Goal: Use online tool/utility

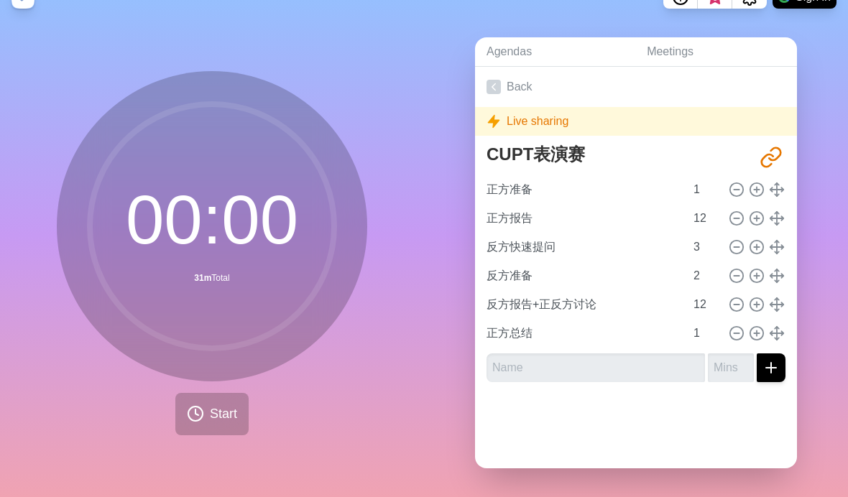
scroll to position [51, 0]
click at [198, 405] on icon at bounding box center [195, 413] width 17 height 17
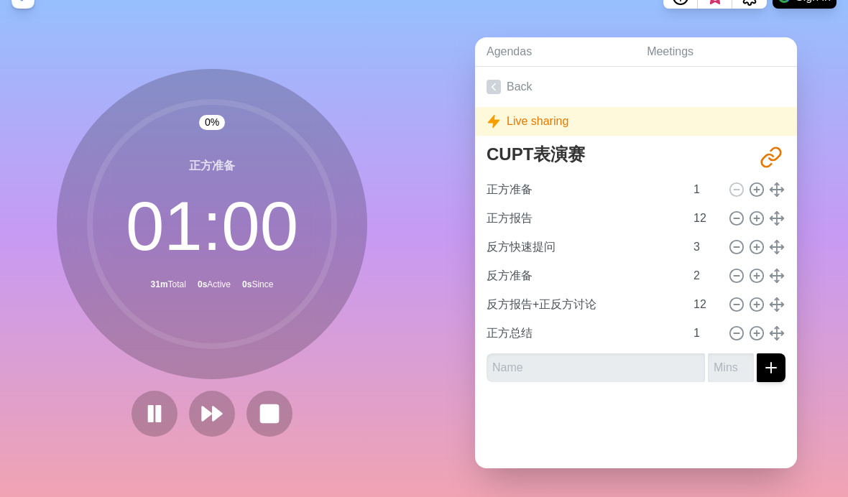
click at [193, 400] on button at bounding box center [212, 414] width 46 height 46
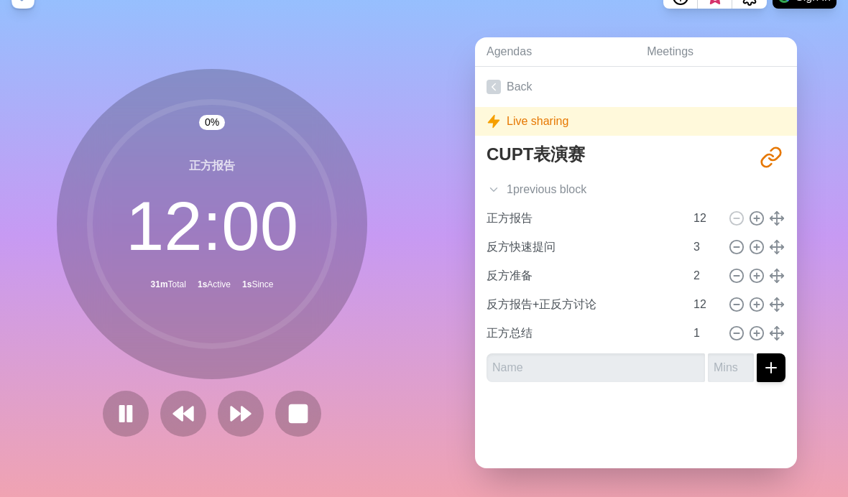
click at [139, 395] on button at bounding box center [126, 414] width 46 height 46
click at [195, 397] on button at bounding box center [183, 414] width 46 height 46
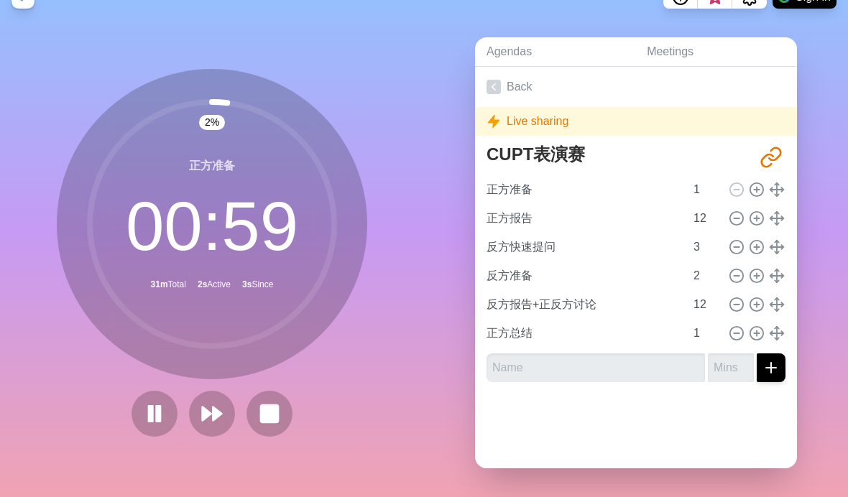
click at [262, 405] on rect at bounding box center [269, 413] width 17 height 17
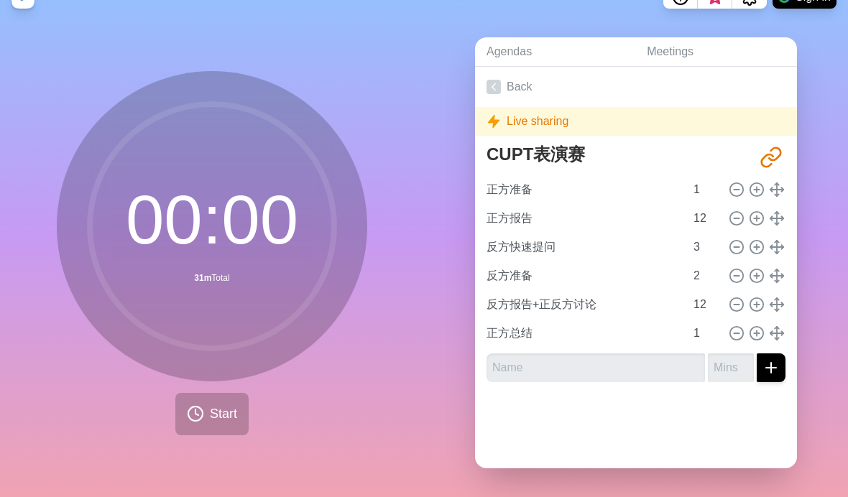
click at [195, 411] on button "Start" at bounding box center [211, 414] width 73 height 42
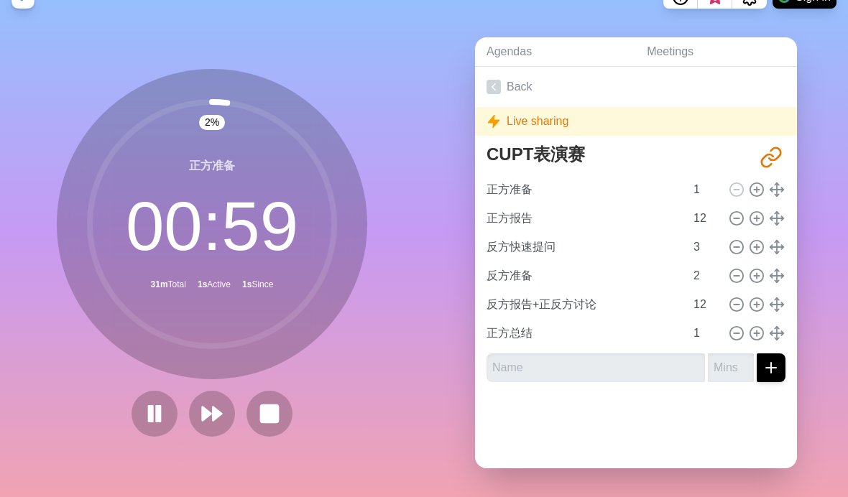
click at [208, 407] on polygon at bounding box center [207, 414] width 9 height 14
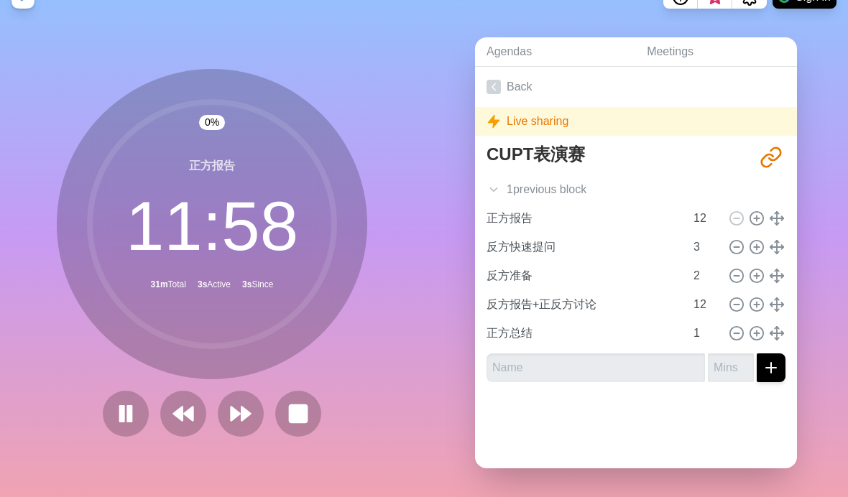
click at [126, 402] on icon at bounding box center [125, 413] width 23 height 23
click at [132, 405] on polygon at bounding box center [126, 413] width 14 height 17
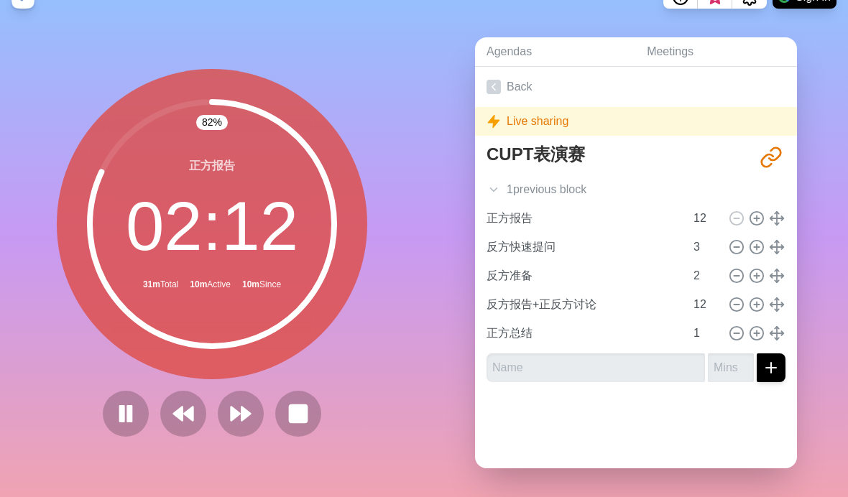
click at [240, 410] on icon at bounding box center [240, 413] width 23 height 23
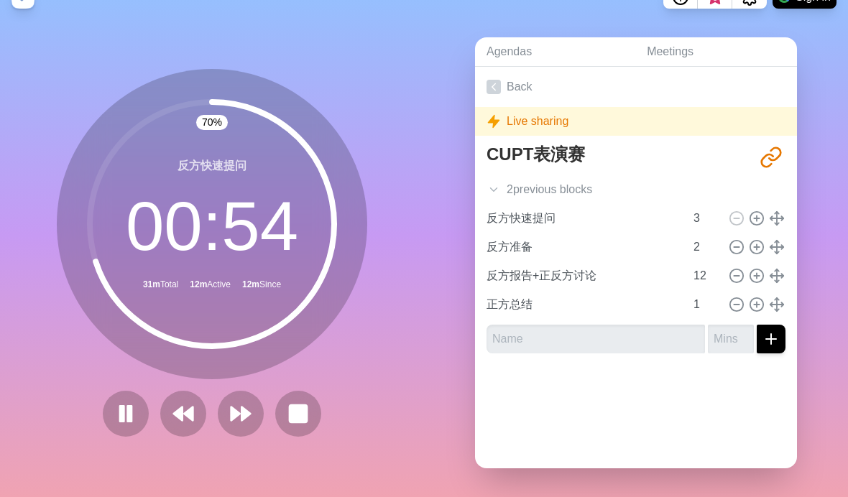
click at [234, 407] on polygon at bounding box center [235, 414] width 9 height 14
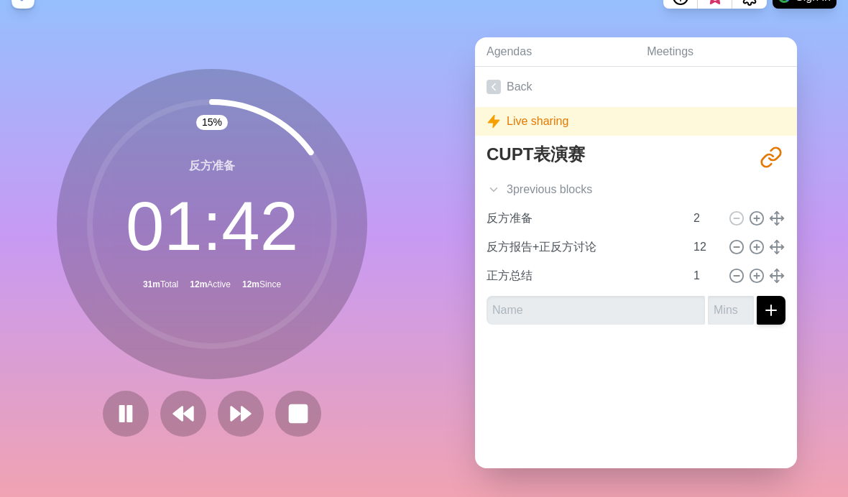
click at [236, 407] on polygon at bounding box center [235, 414] width 9 height 14
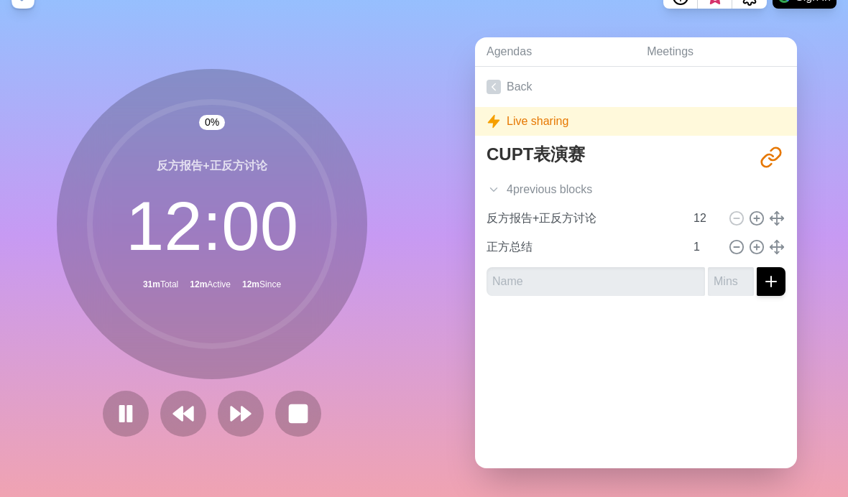
click at [134, 402] on icon at bounding box center [125, 413] width 23 height 23
click at [128, 405] on polygon at bounding box center [126, 413] width 14 height 17
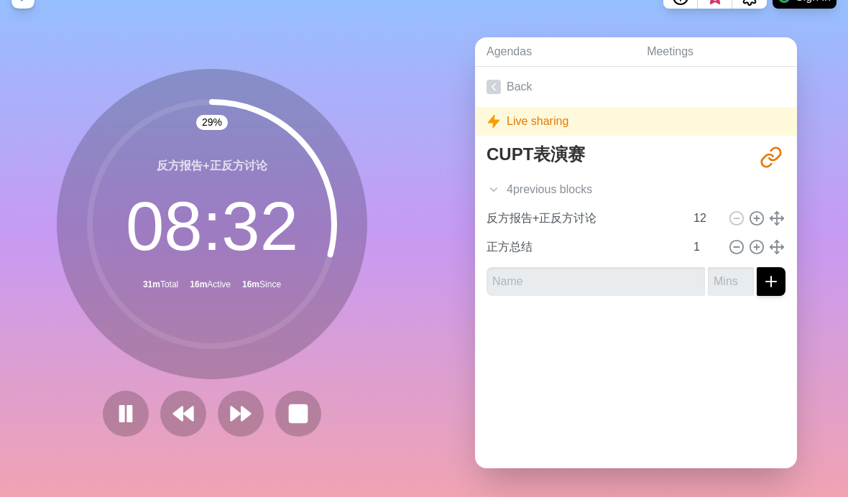
click at [121, 402] on icon at bounding box center [125, 413] width 23 height 23
click at [117, 416] on button at bounding box center [126, 414] width 46 height 46
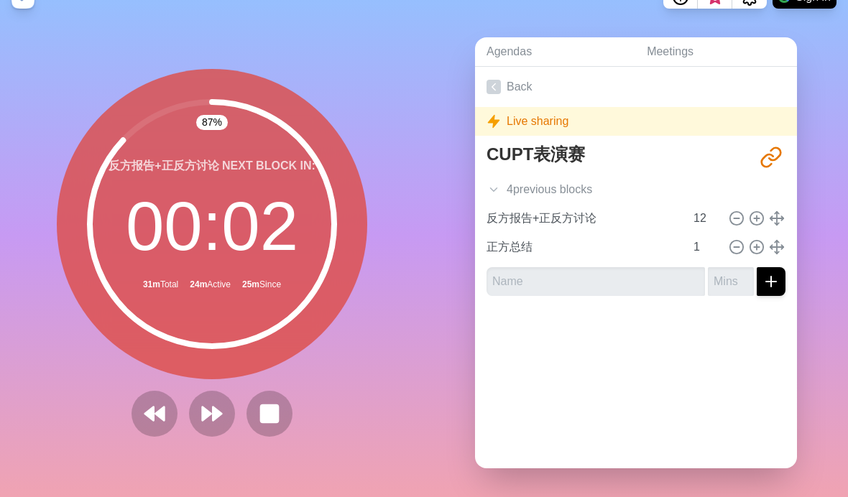
click at [208, 415] on button at bounding box center [212, 414] width 46 height 46
